Goal: Task Accomplishment & Management: Use online tool/utility

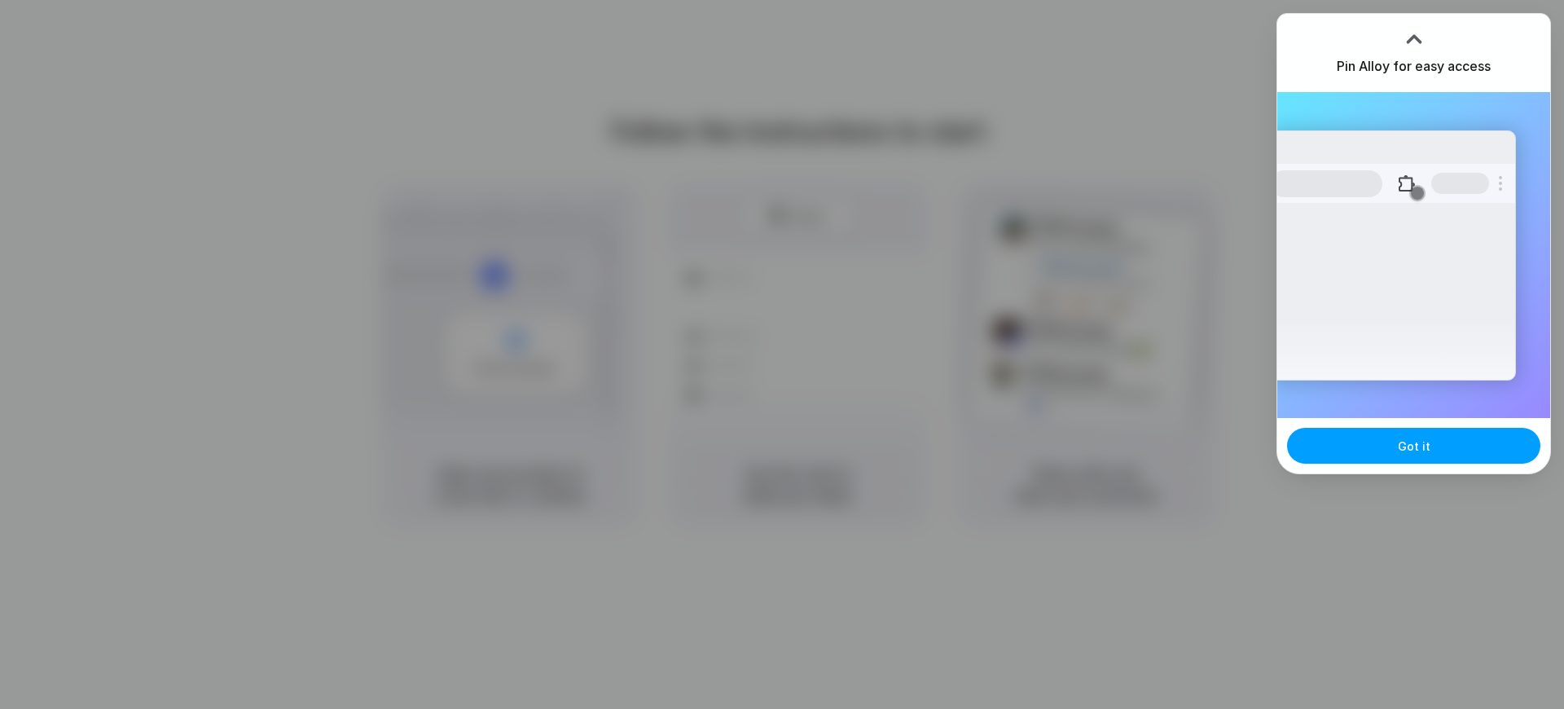
click at [1425, 435] on button "Got it" at bounding box center [1413, 446] width 253 height 36
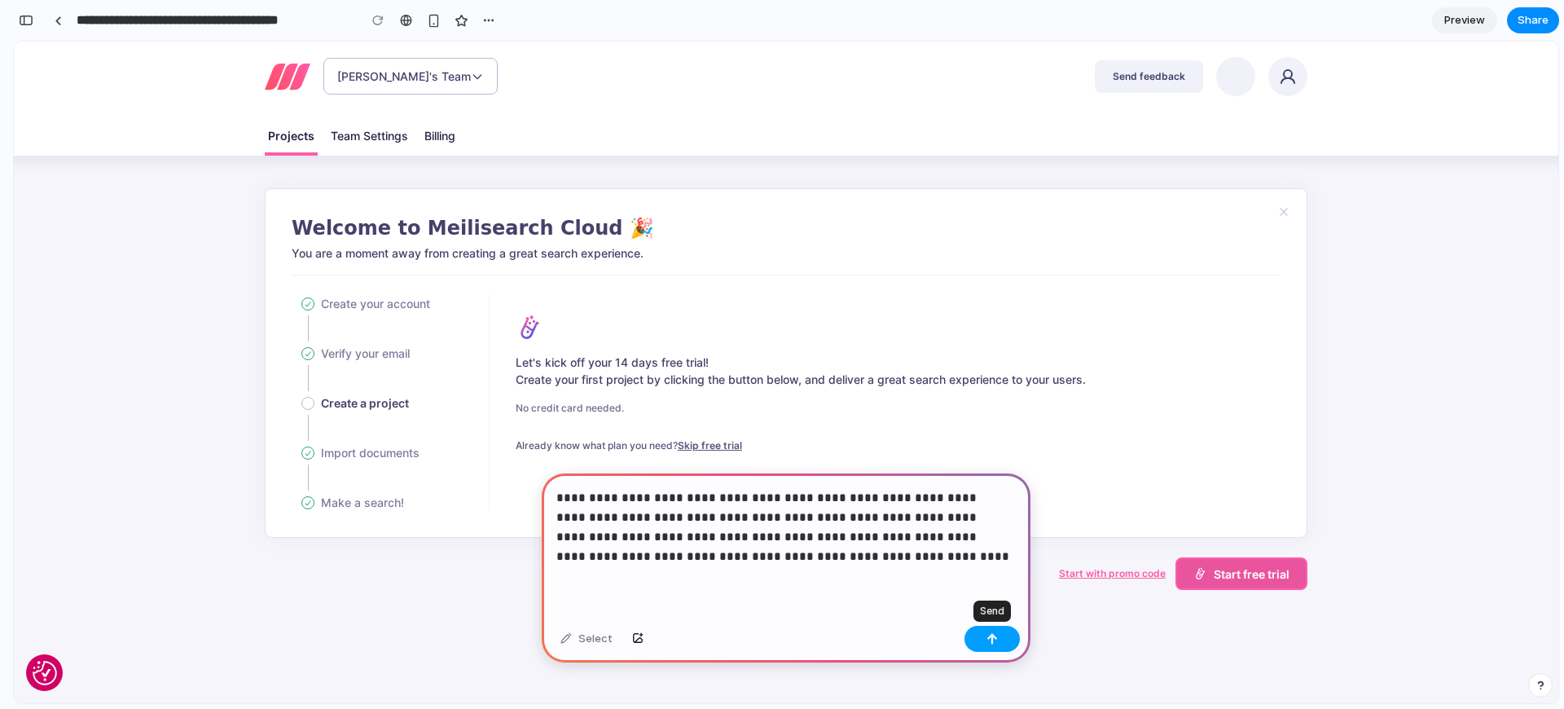
click at [999, 642] on button "button" at bounding box center [992, 639] width 55 height 26
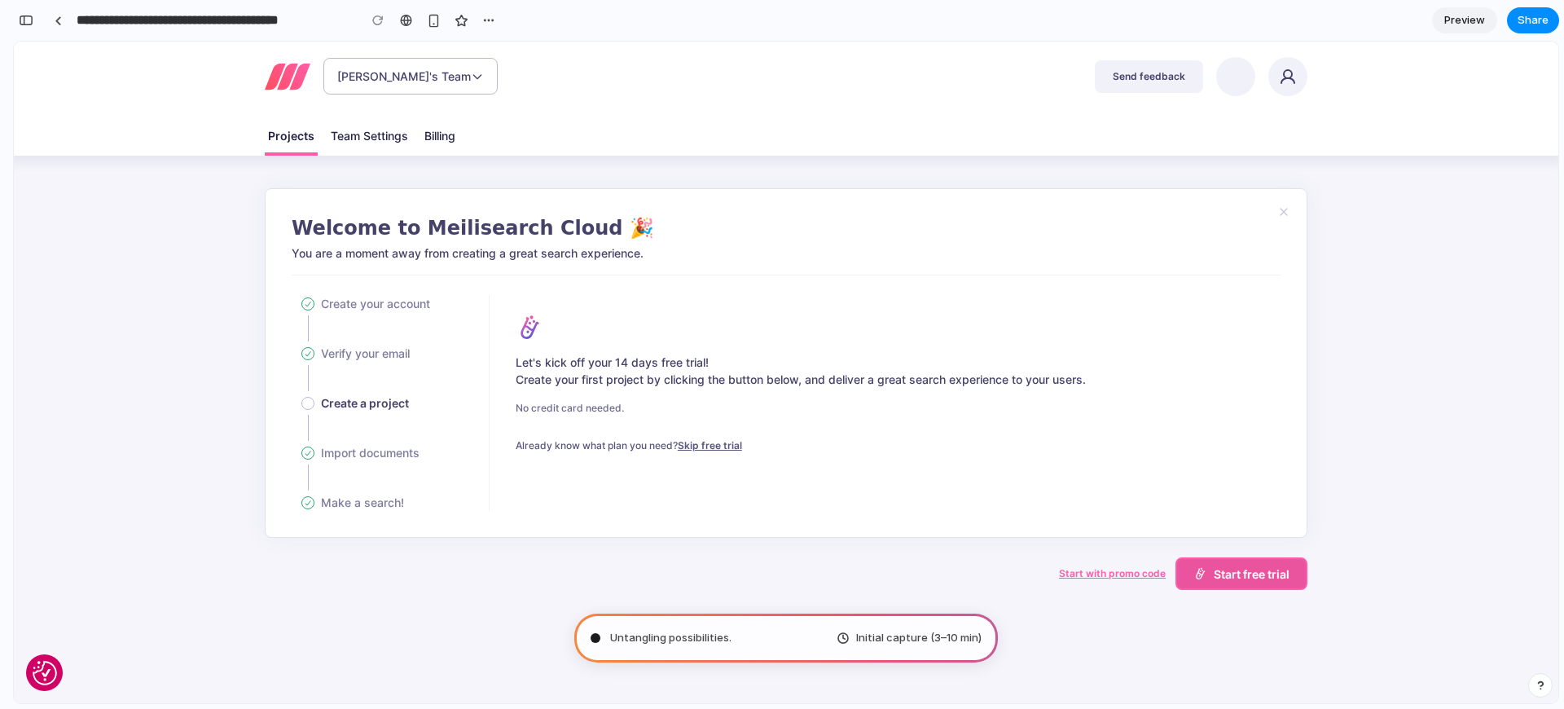
type input "**********"
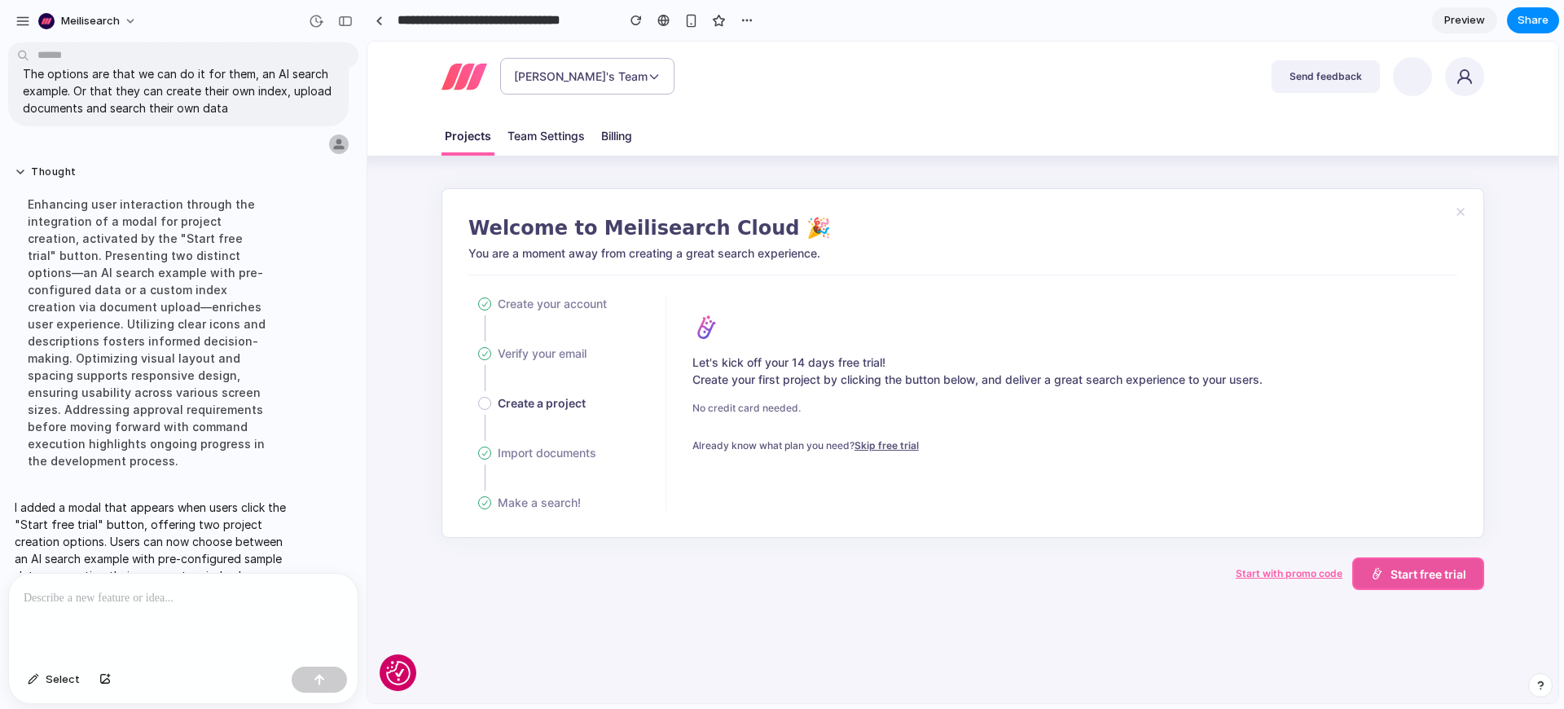
scroll to position [179, 0]
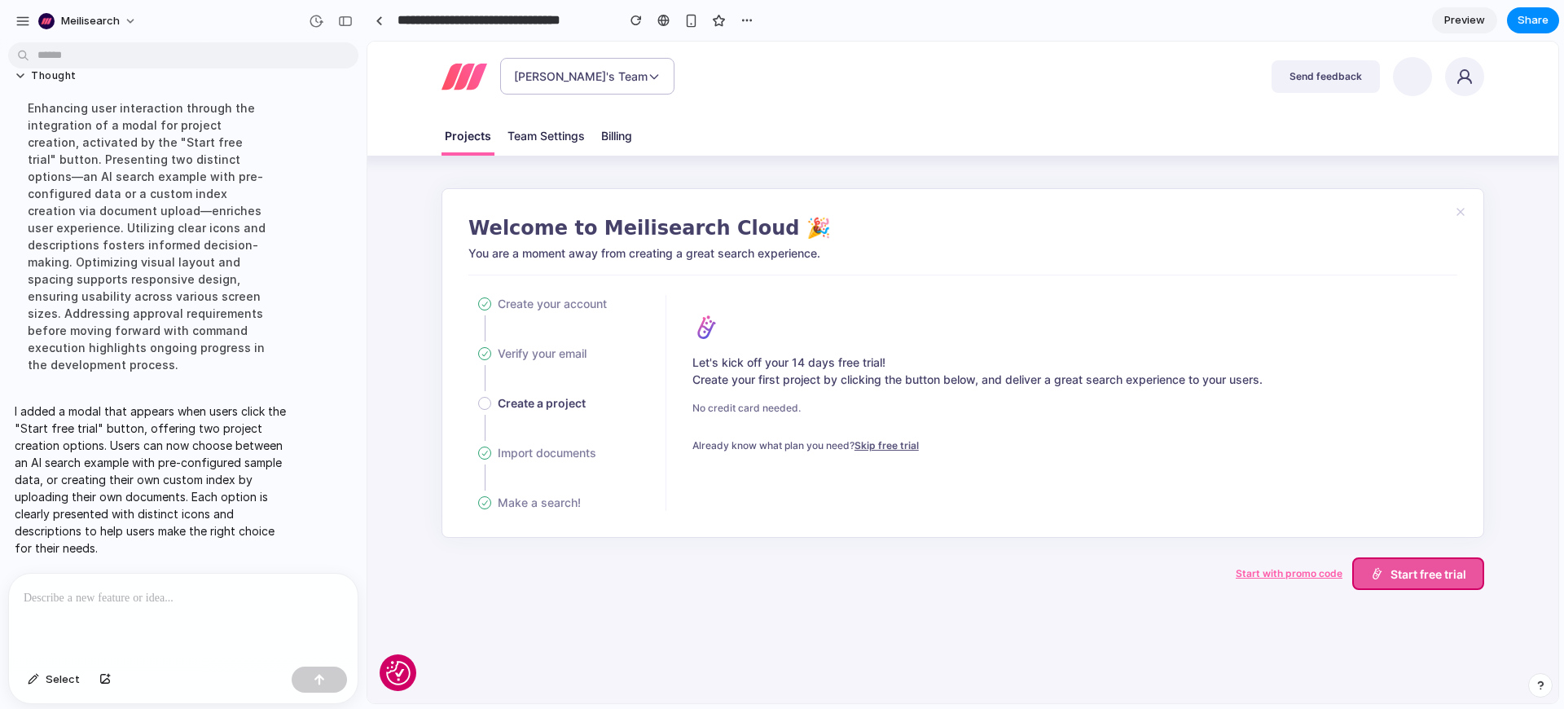
click at [1440, 571] on span "Start free trial" at bounding box center [1429, 573] width 76 height 17
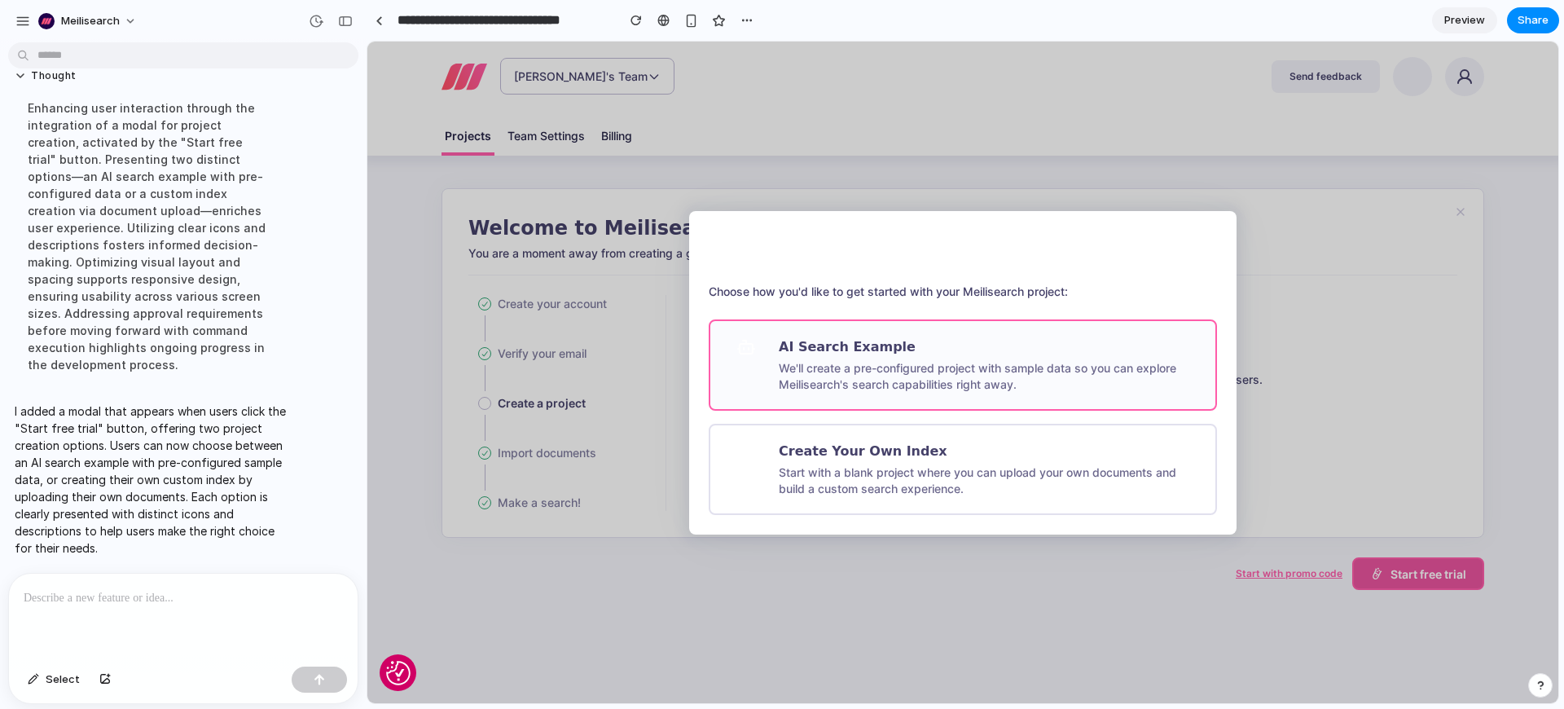
click at [998, 360] on p "We'll create a pre-configured project with sample data so you can explore Meili…" at bounding box center [989, 376] width 420 height 33
click at [896, 367] on p "We'll create a pre-configured project with sample data so you can explore Meili…" at bounding box center [989, 376] width 420 height 33
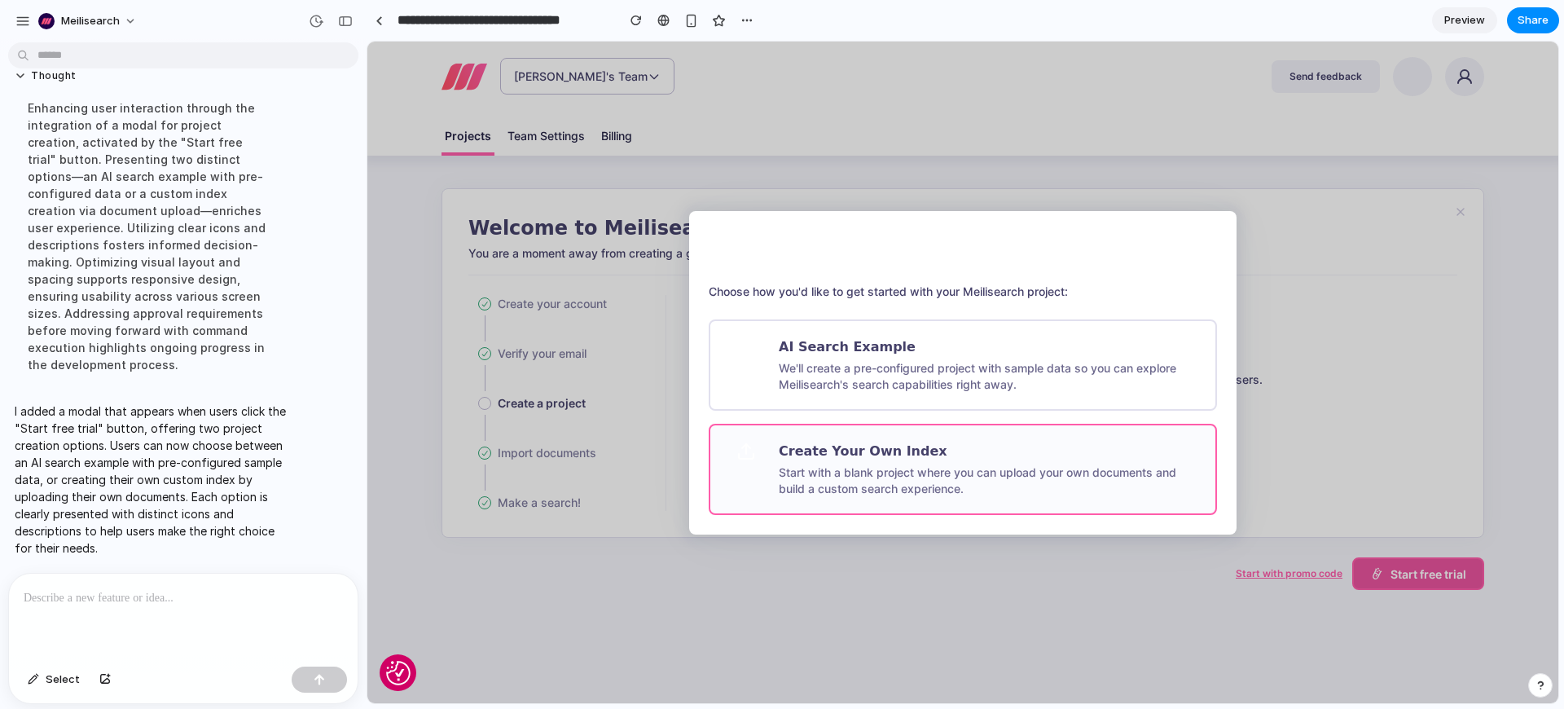
click at [962, 464] on p "Start with a blank project where you can upload your own documents and build a …" at bounding box center [989, 480] width 420 height 33
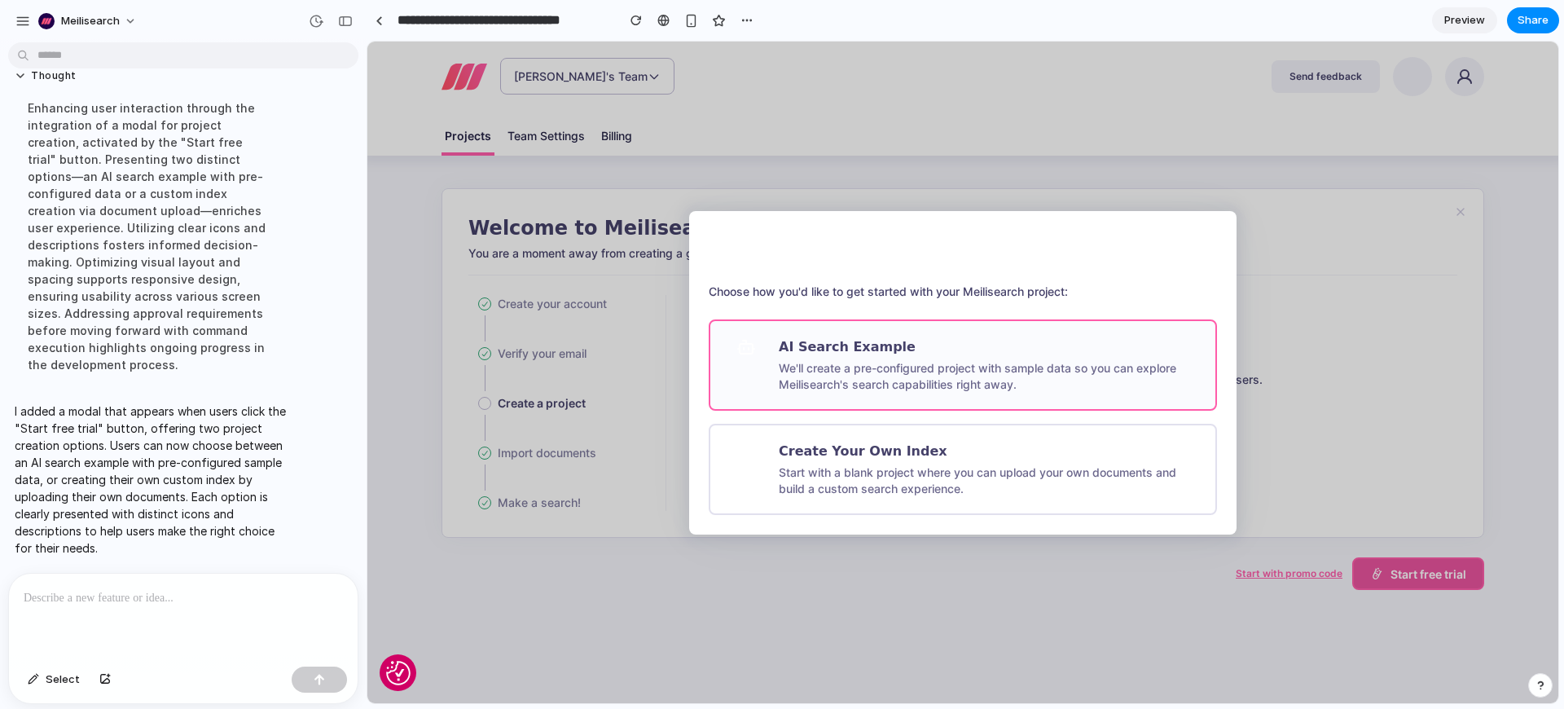
click at [962, 367] on p "We'll create a pre-configured project with sample data so you can explore Meili…" at bounding box center [989, 376] width 420 height 33
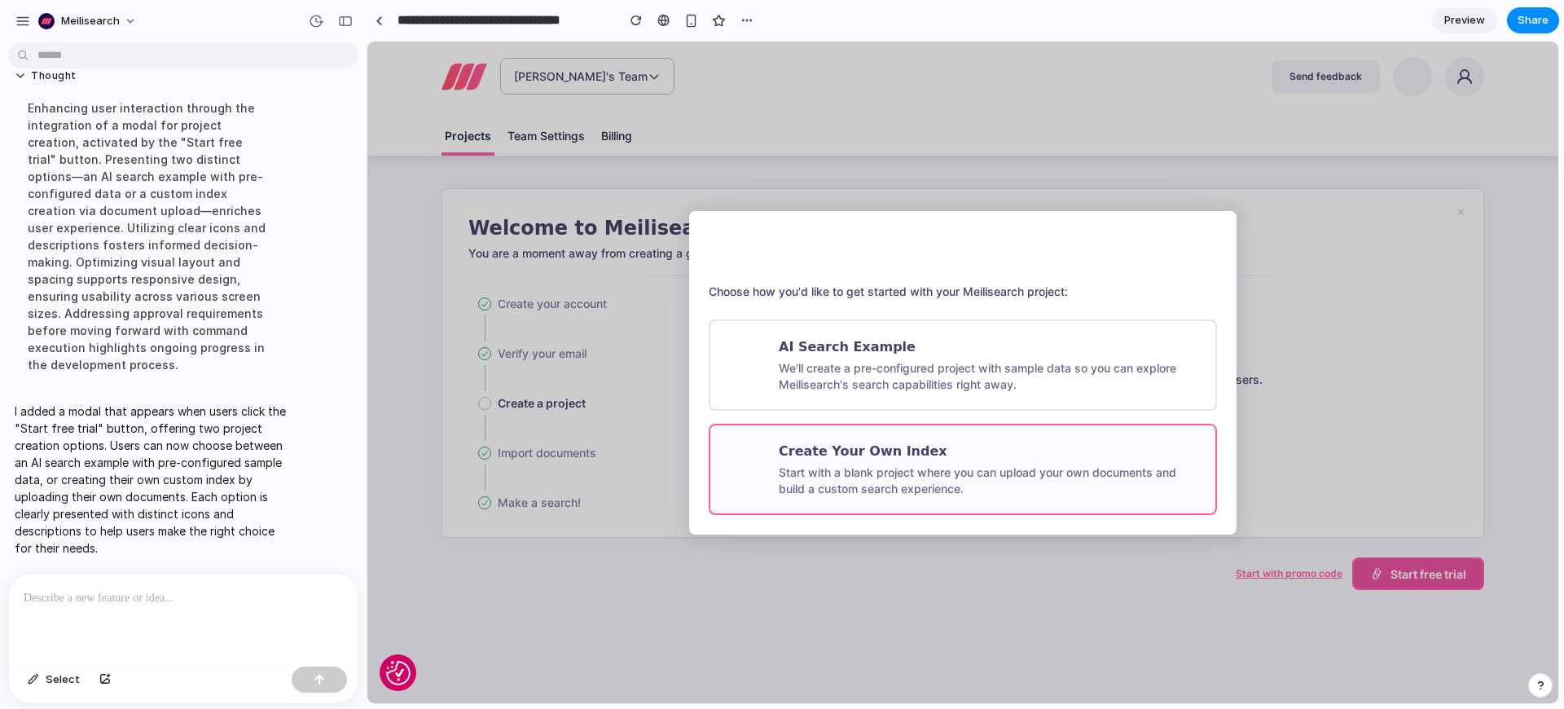
click at [981, 460] on h3 "Create Your Own Index" at bounding box center [989, 452] width 420 height 20
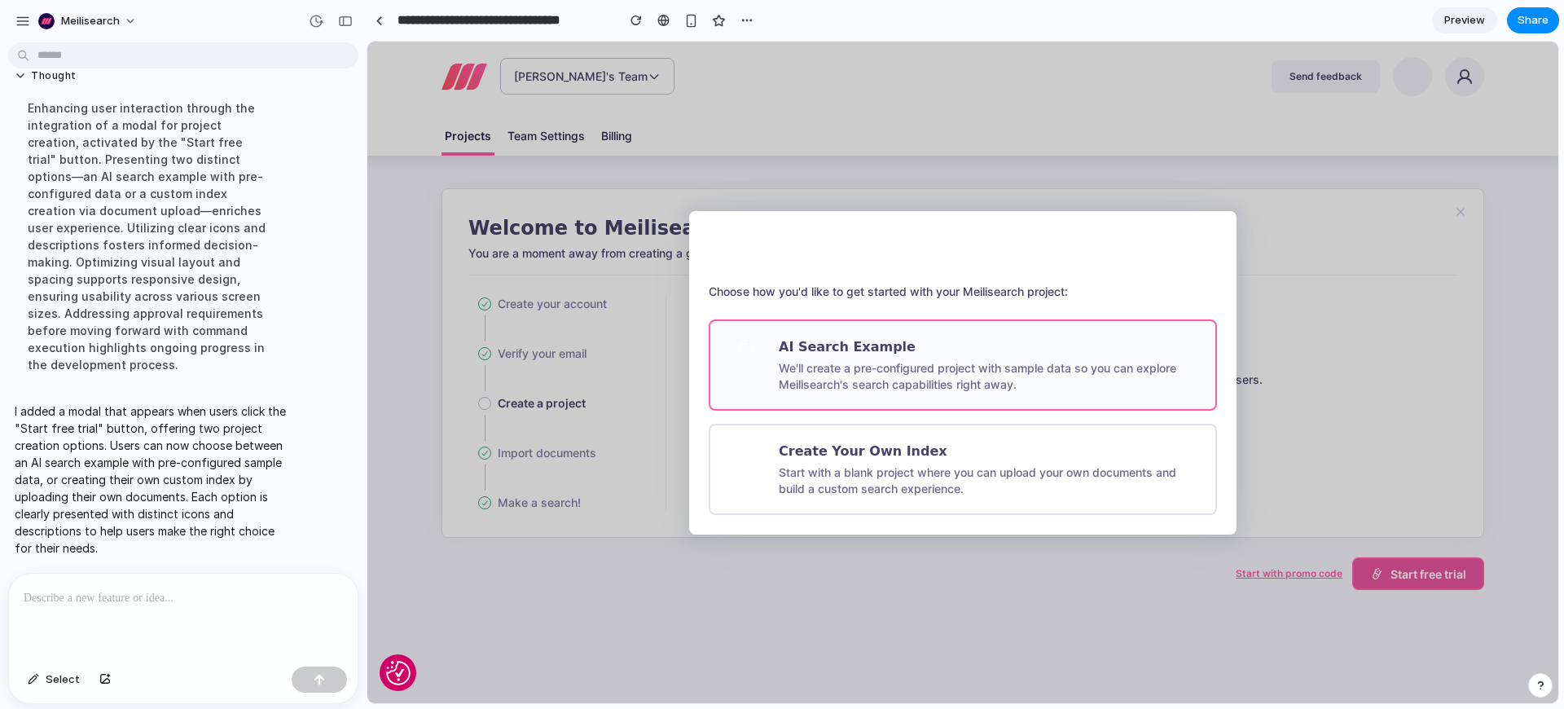
click at [999, 373] on p "We'll create a pre-configured project with sample data so you can explore Meili…" at bounding box center [989, 376] width 420 height 33
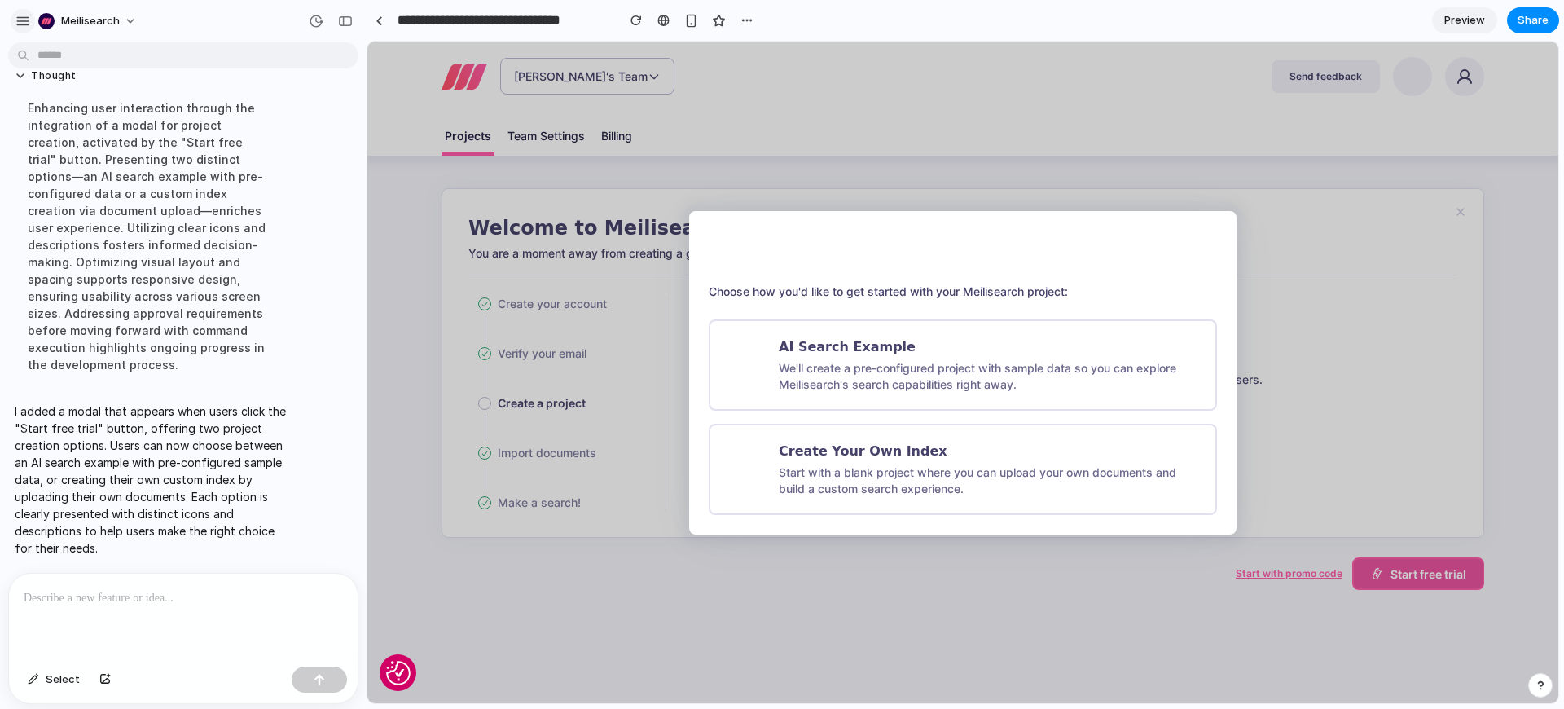
click at [22, 21] on div "button" at bounding box center [22, 21] width 15 height 15
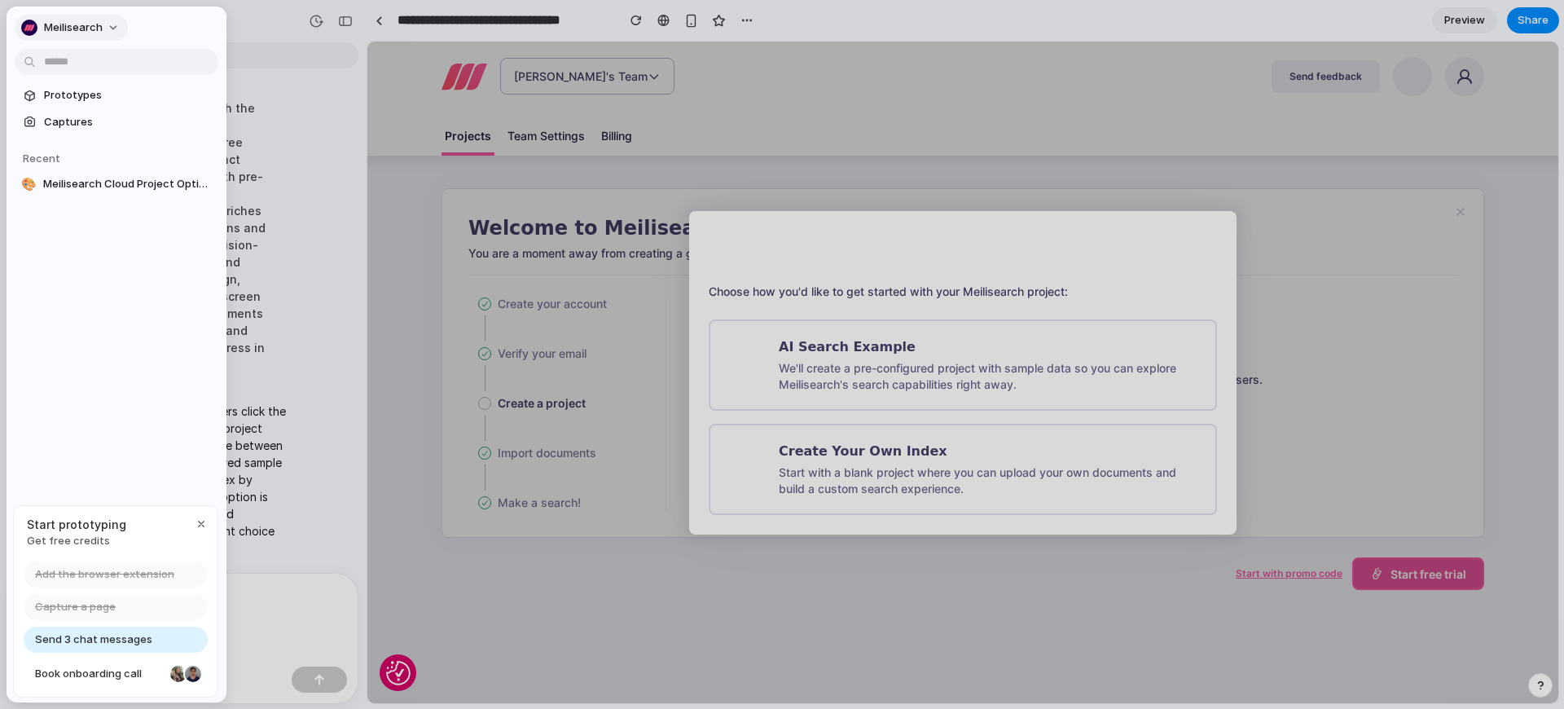
click at [29, 17] on button "Meilisearch" at bounding box center [71, 28] width 113 height 26
